Goal: Information Seeking & Learning: Learn about a topic

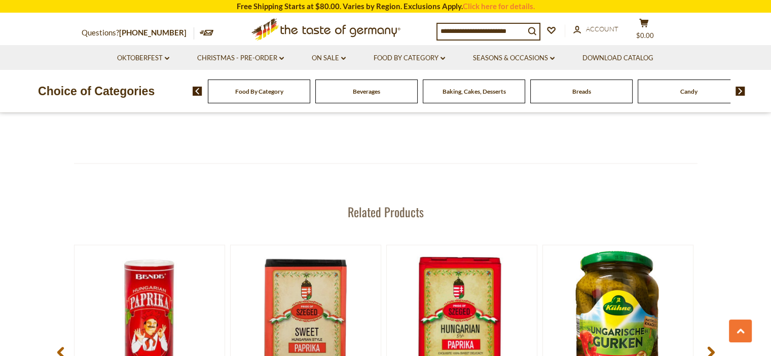
scroll to position [1368, 0]
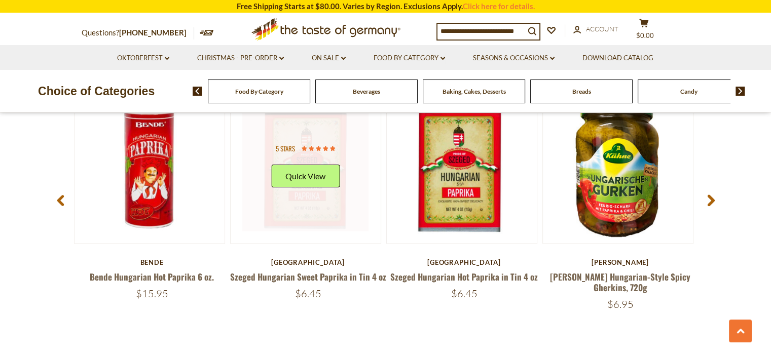
click at [286, 186] on div "5 stars Quick View" at bounding box center [305, 167] width 68 height 53
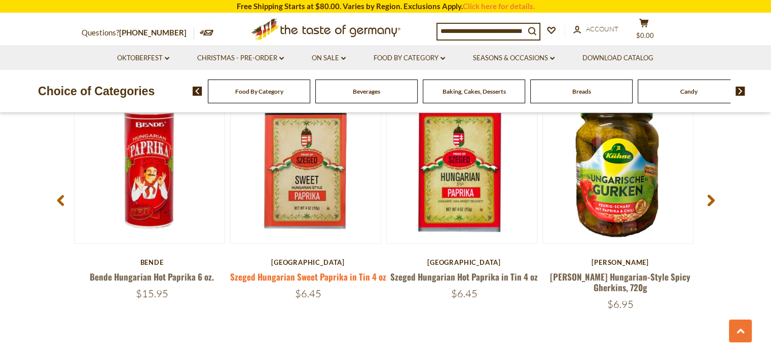
click at [289, 271] on link "Szeged Hungarian Sweet Paprika in Tin 4 oz" at bounding box center [308, 277] width 156 height 13
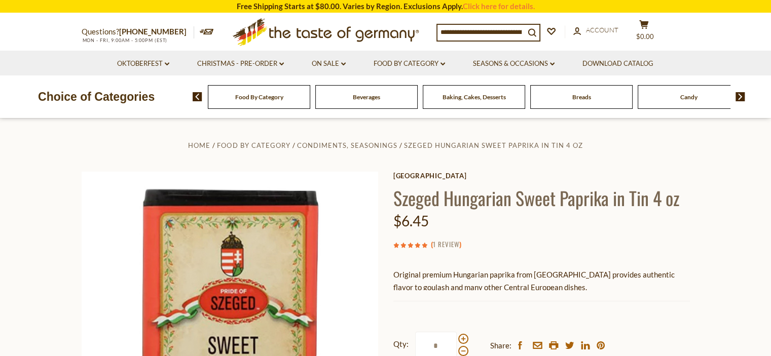
click at [447, 247] on link "1 Review" at bounding box center [446, 244] width 26 height 11
click at [448, 244] on link "1 Review" at bounding box center [446, 244] width 26 height 11
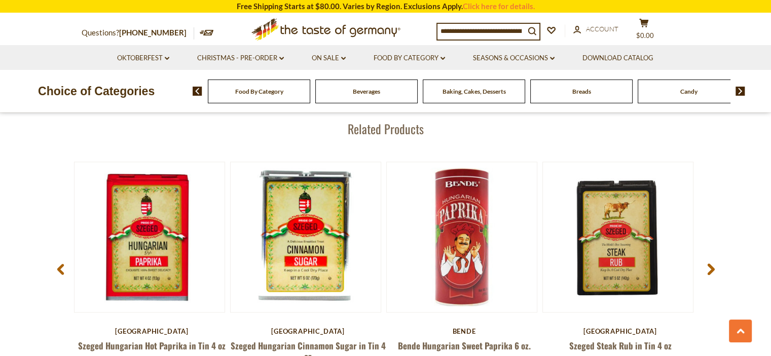
scroll to position [1317, 0]
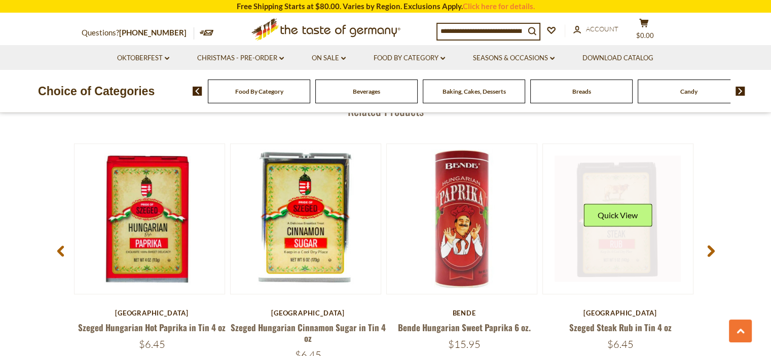
click at [612, 246] on link at bounding box center [617, 219] width 126 height 126
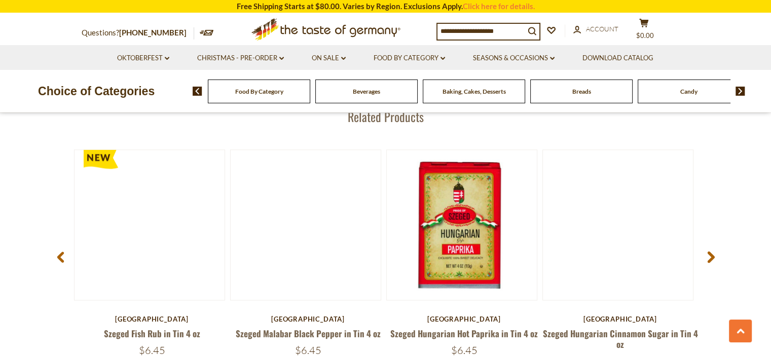
scroll to position [1281, 0]
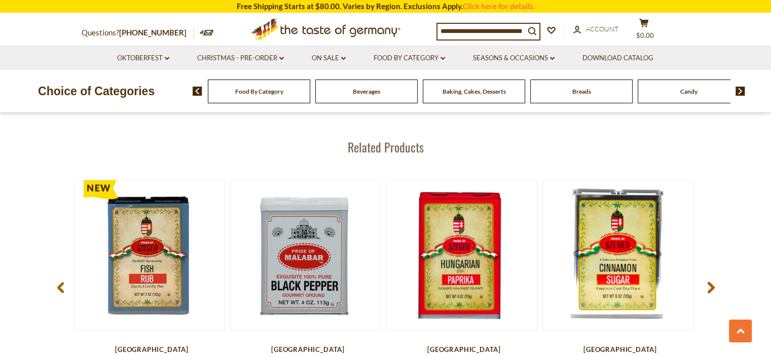
click at [707, 282] on use at bounding box center [710, 288] width 7 height 12
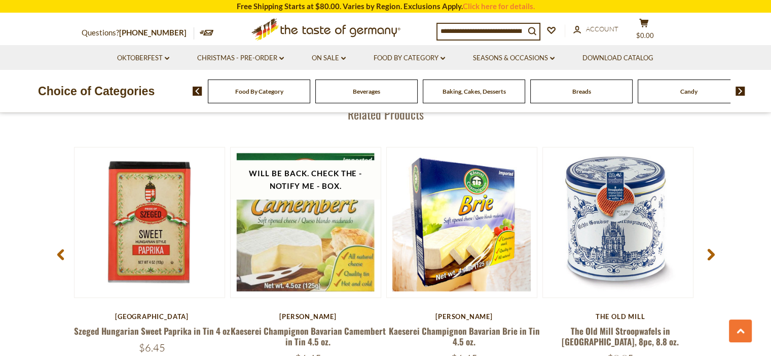
scroll to position [1331, 0]
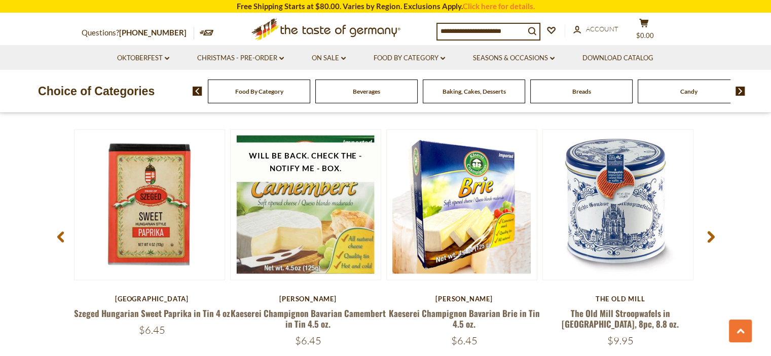
click at [704, 224] on span at bounding box center [711, 238] width 24 height 32
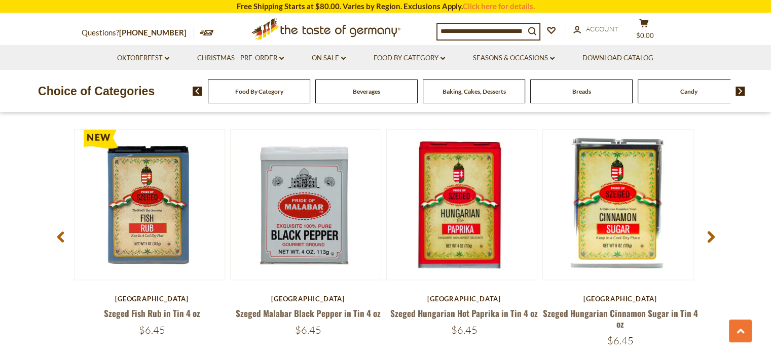
click at [704, 224] on span at bounding box center [711, 238] width 24 height 32
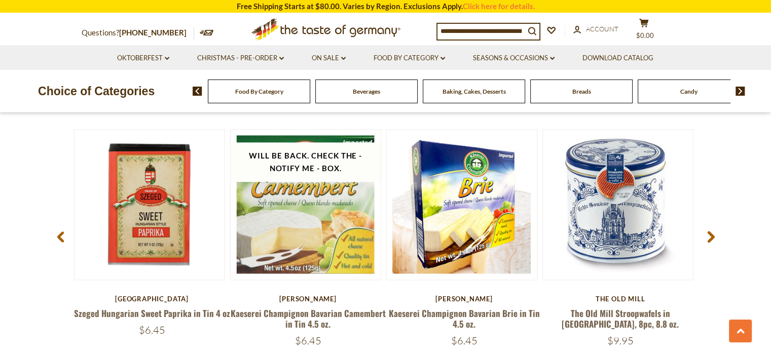
click at [704, 224] on span at bounding box center [711, 238] width 24 height 32
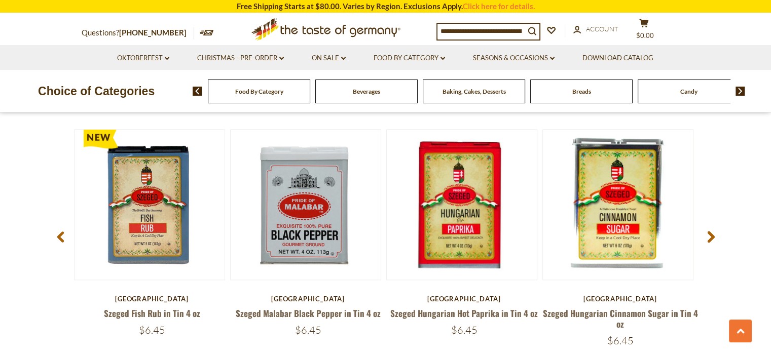
click at [704, 224] on span at bounding box center [711, 238] width 24 height 32
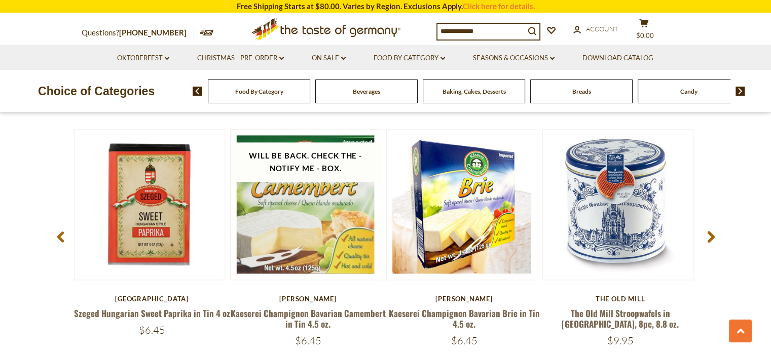
click at [704, 224] on span at bounding box center [711, 238] width 24 height 32
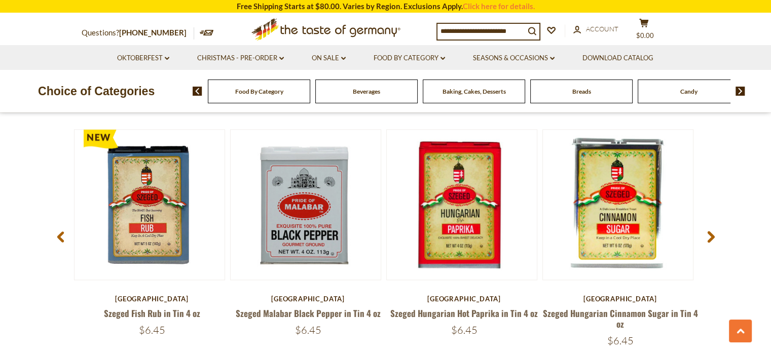
click at [704, 224] on span at bounding box center [711, 238] width 24 height 32
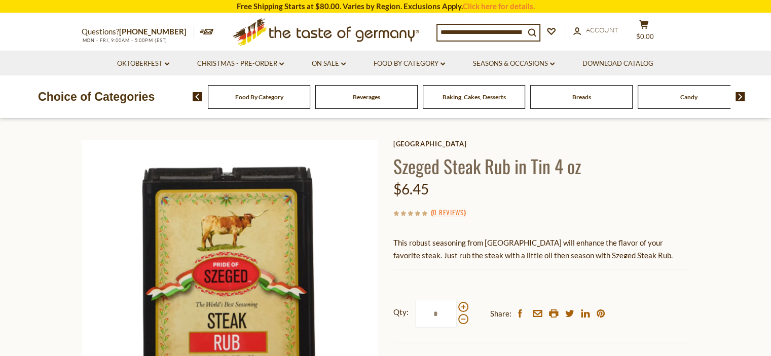
scroll to position [14, 0]
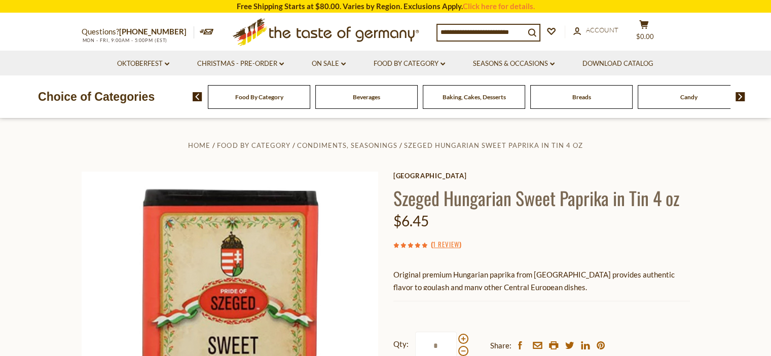
drag, startPoint x: 675, startPoint y: 228, endPoint x: 675, endPoint y: 219, distance: 9.1
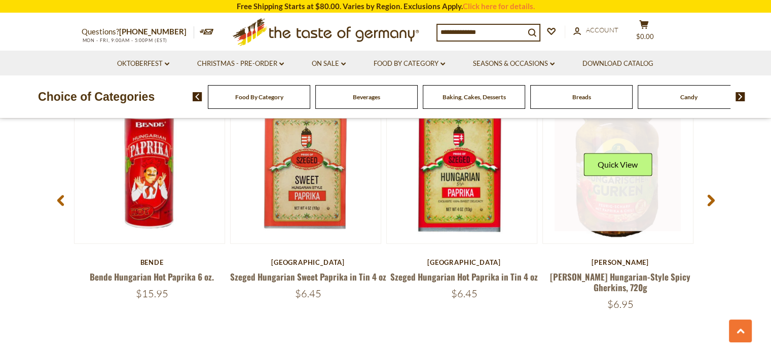
click at [628, 188] on link at bounding box center [617, 168] width 126 height 126
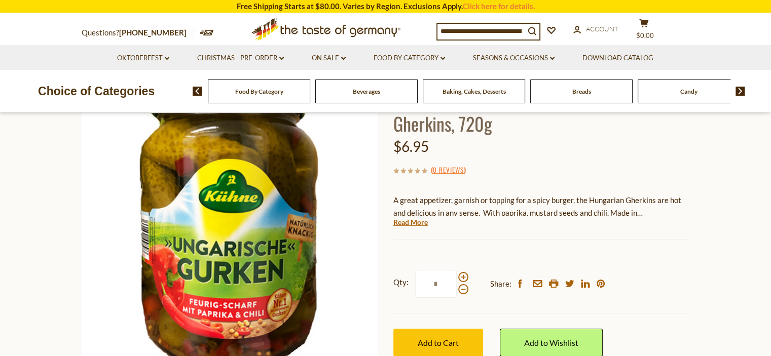
scroll to position [101, 0]
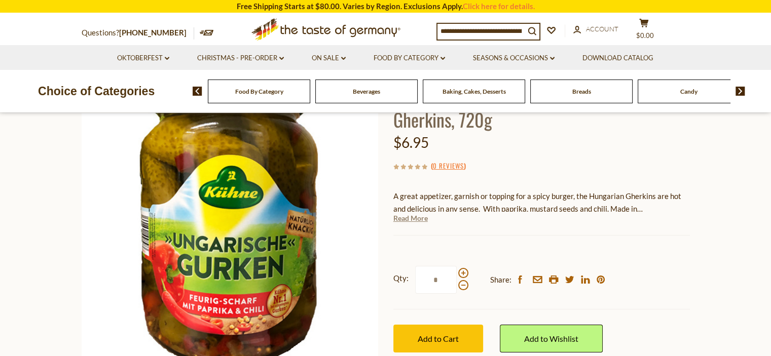
click at [420, 219] on link "Read More" at bounding box center [410, 218] width 34 height 10
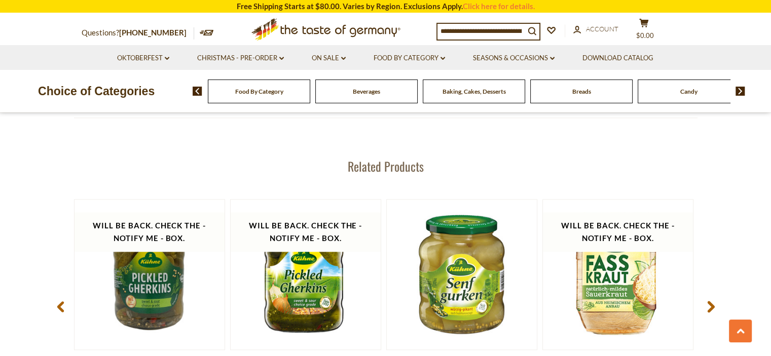
scroll to position [1308, 0]
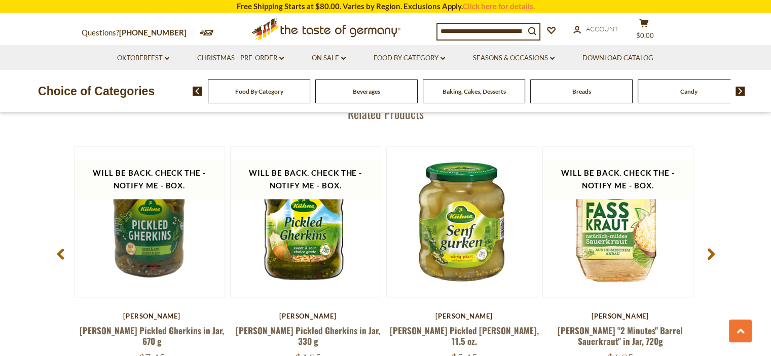
click at [310, 95] on div "Baking, Cakes, Desserts" at bounding box center [259, 92] width 102 height 24
click at [448, 89] on span "Baking, Cakes, Desserts" at bounding box center [473, 92] width 63 height 8
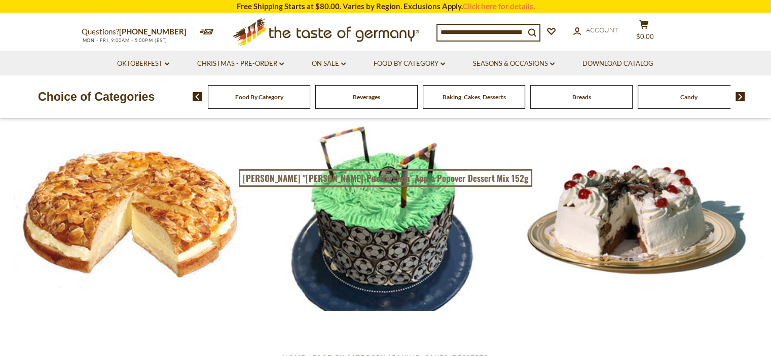
drag, startPoint x: 498, startPoint y: 171, endPoint x: 511, endPoint y: 171, distance: 13.7
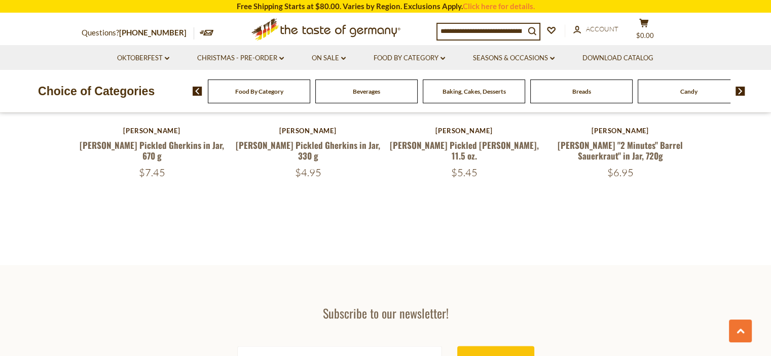
scroll to position [1359, 0]
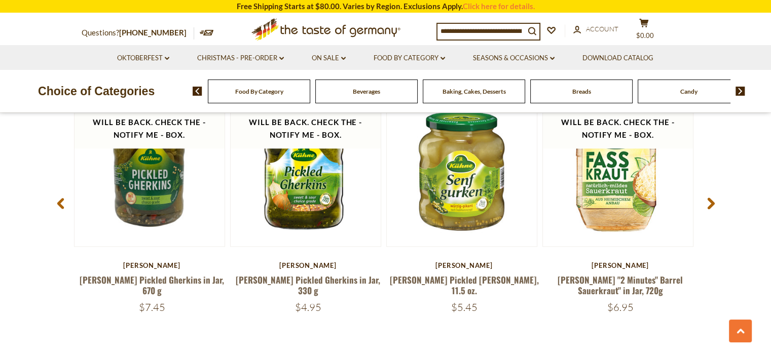
drag, startPoint x: 731, startPoint y: 145, endPoint x: 694, endPoint y: 102, distance: 57.2
